Goal: Task Accomplishment & Management: Manage account settings

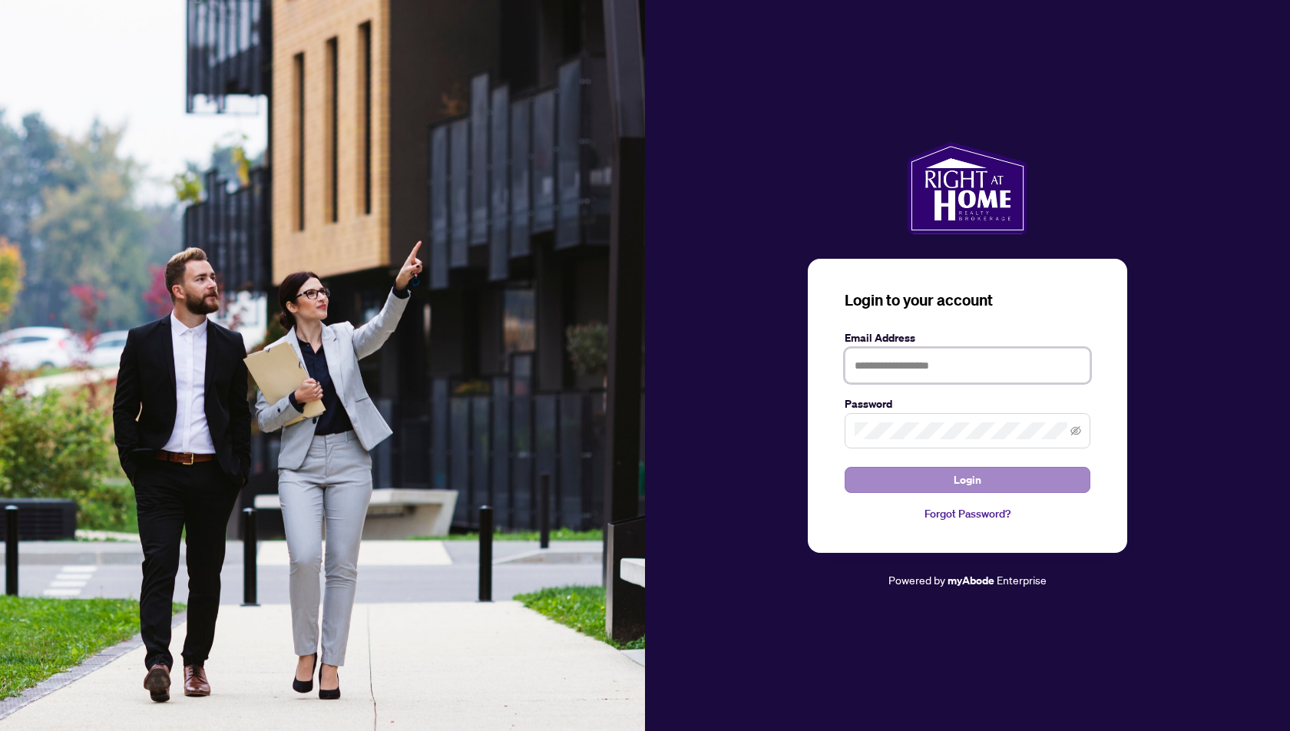
type input "**********"
click at [971, 487] on span "Login" at bounding box center [967, 479] width 28 height 25
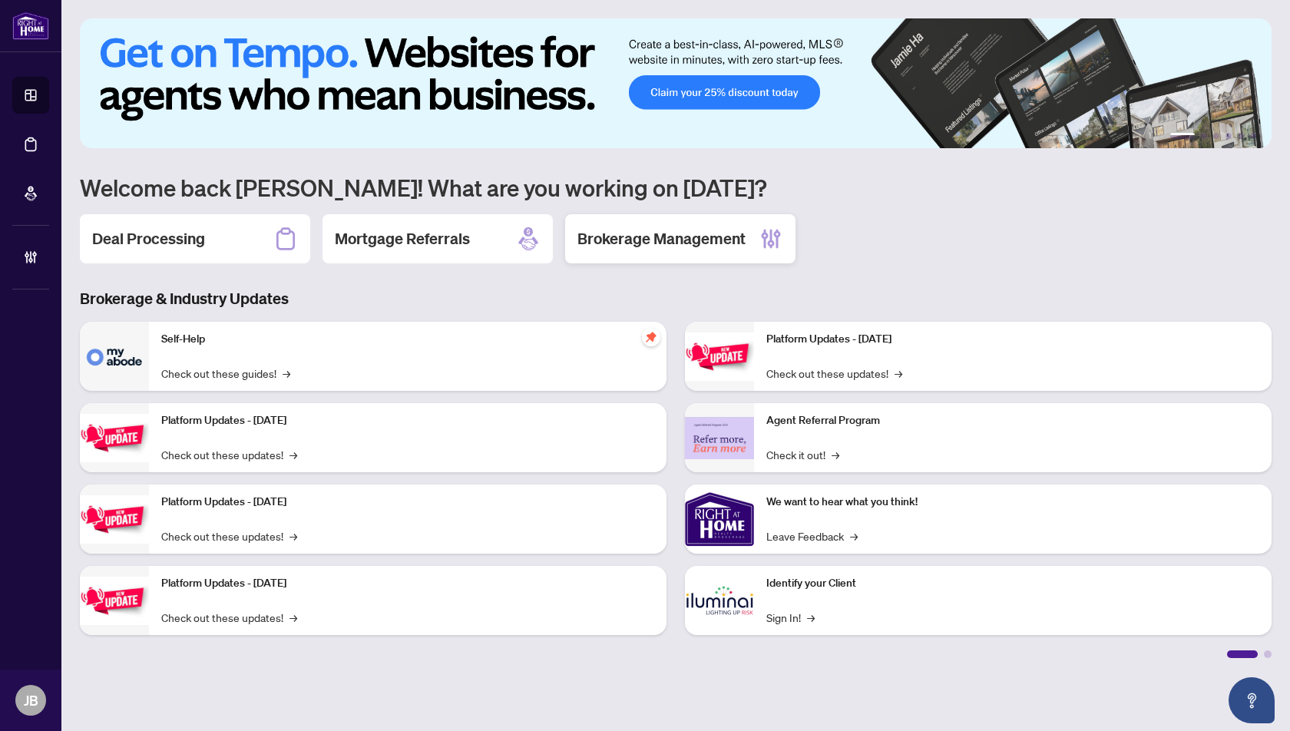
click at [675, 242] on h2 "Brokerage Management" at bounding box center [661, 238] width 168 height 21
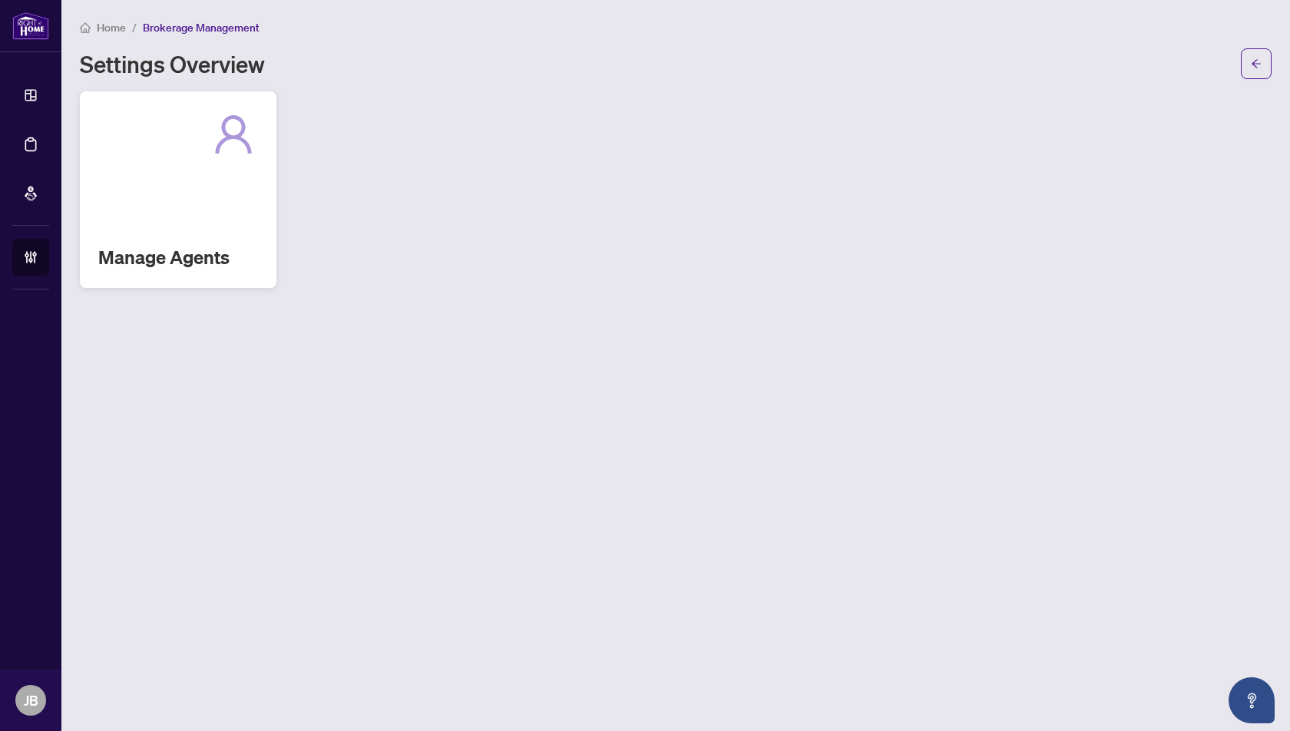
click at [193, 205] on div "Manage Agents" at bounding box center [178, 189] width 197 height 197
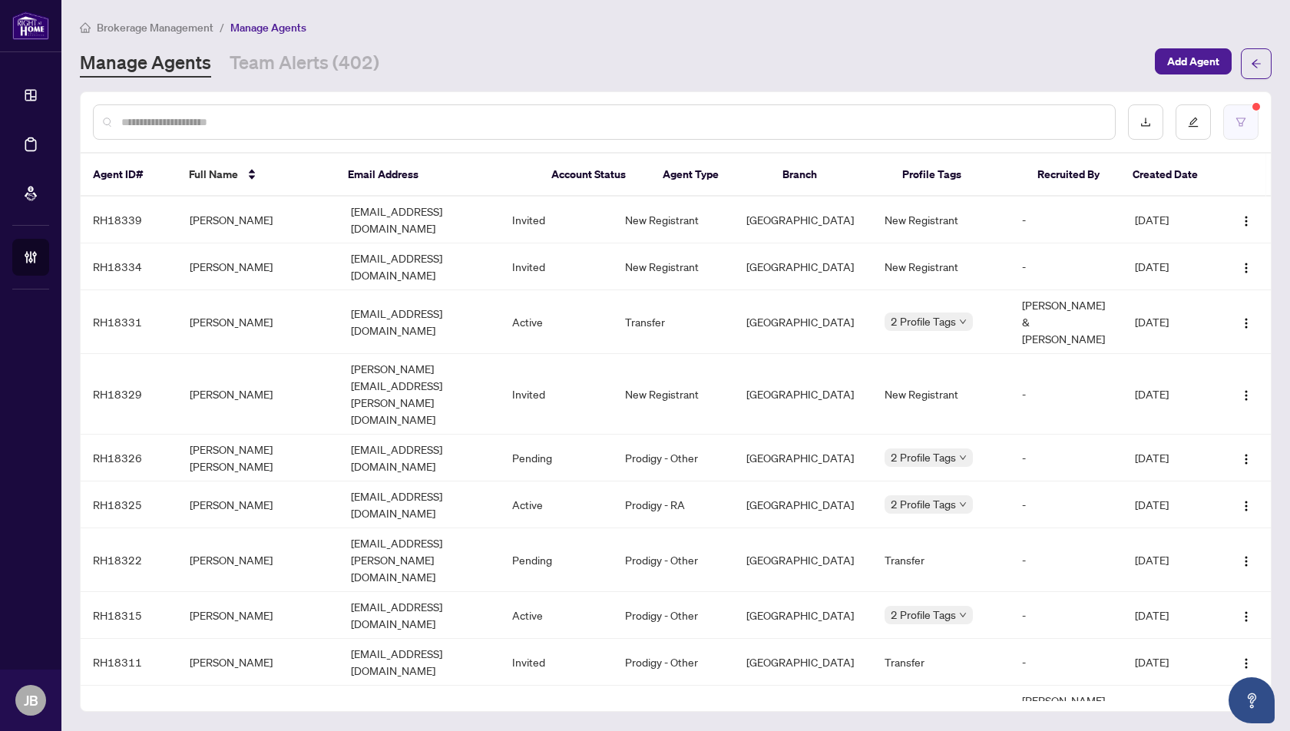
click at [1251, 114] on button "button" at bounding box center [1240, 121] width 35 height 35
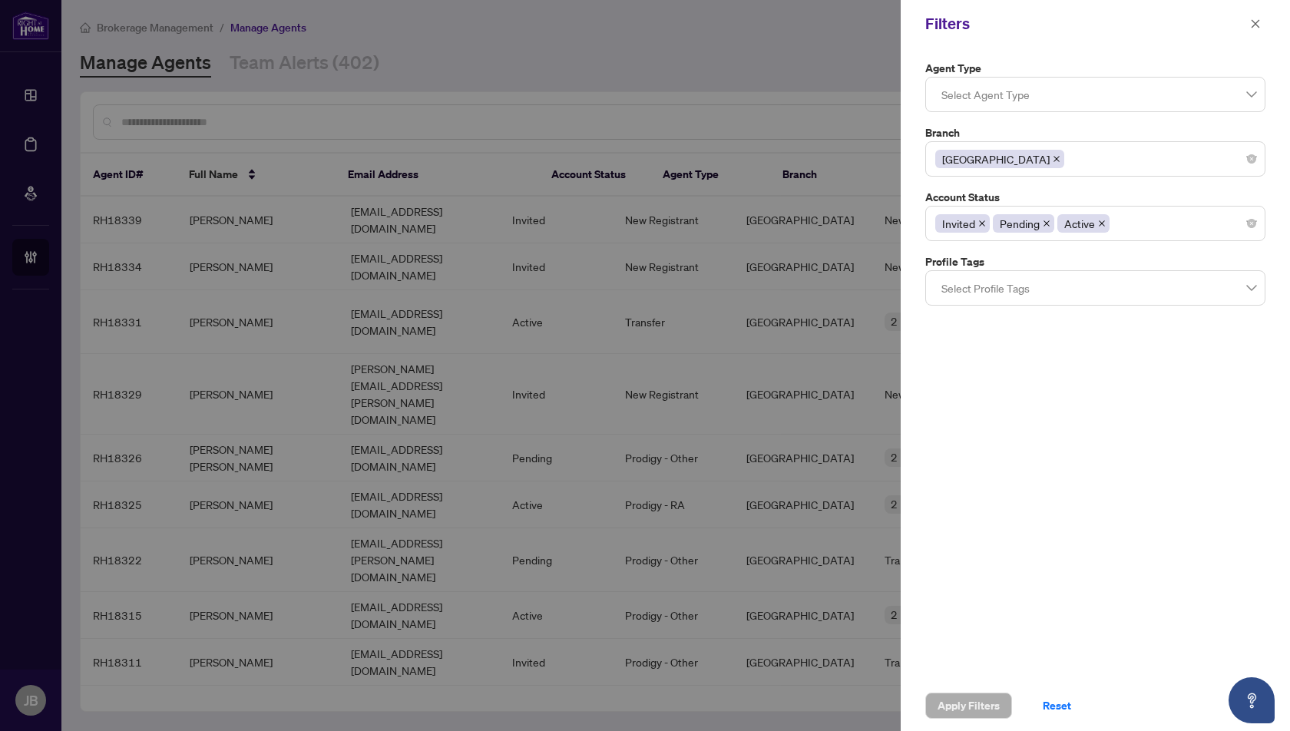
click at [1099, 222] on icon "close" at bounding box center [1102, 224] width 8 height 8
click at [963, 705] on span "Apply Filters" at bounding box center [968, 705] width 62 height 25
